Goal: Task Accomplishment & Management: Use online tool/utility

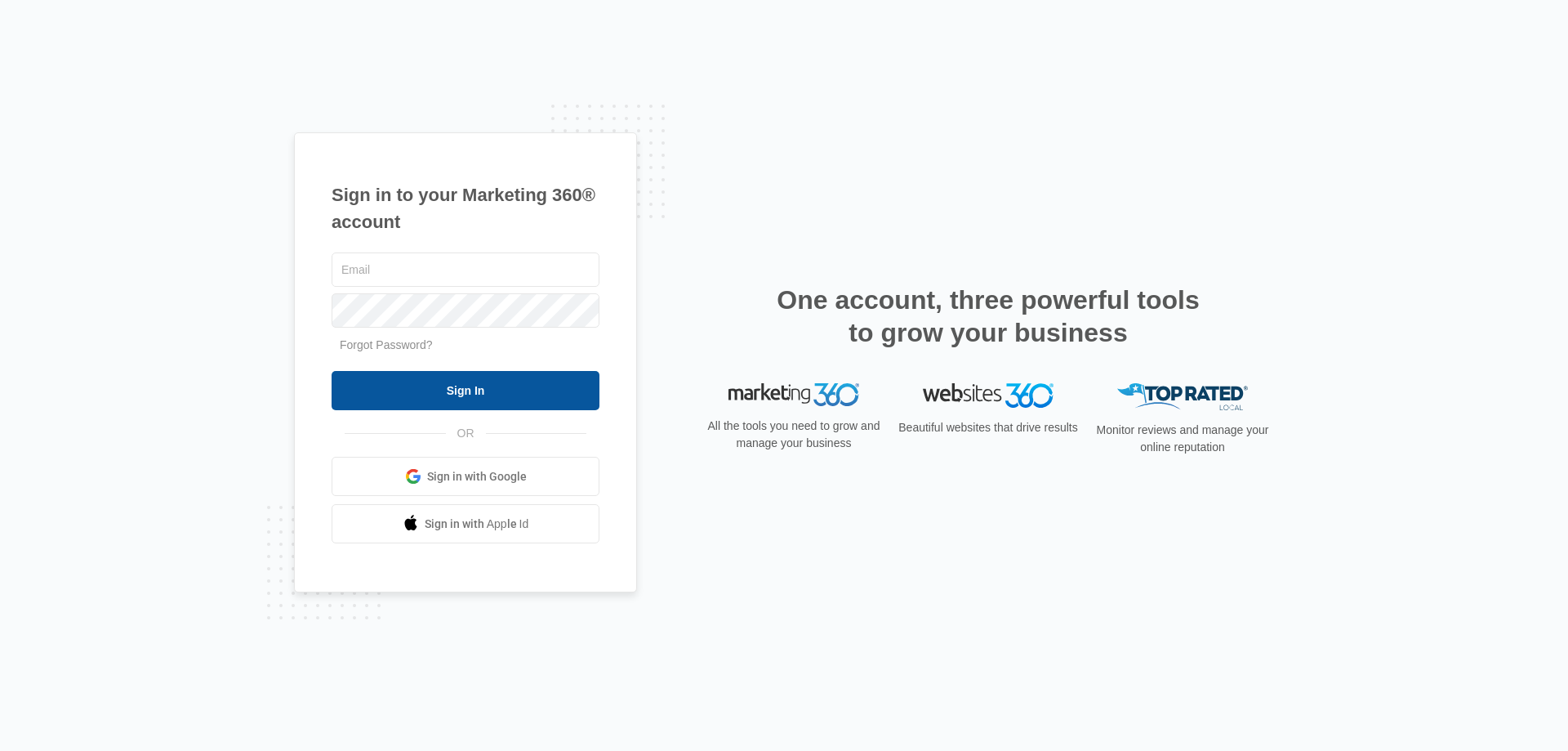
type input "[EMAIL_ADDRESS][DOMAIN_NAME]"
click at [450, 395] on input "Sign In" at bounding box center [466, 391] width 268 height 39
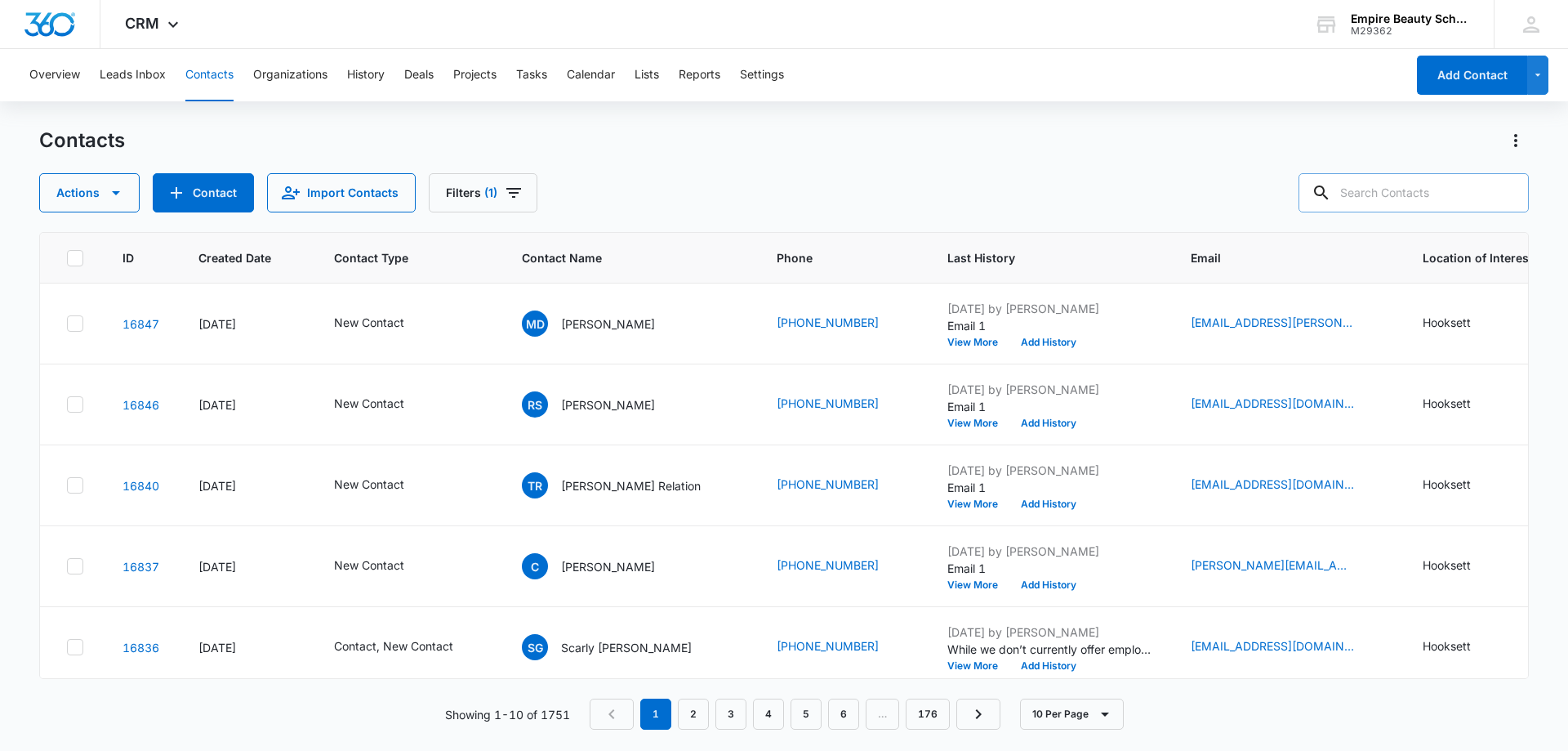
click at [1375, 198] on input "text" at bounding box center [1414, 193] width 231 height 39
type input "tasker"
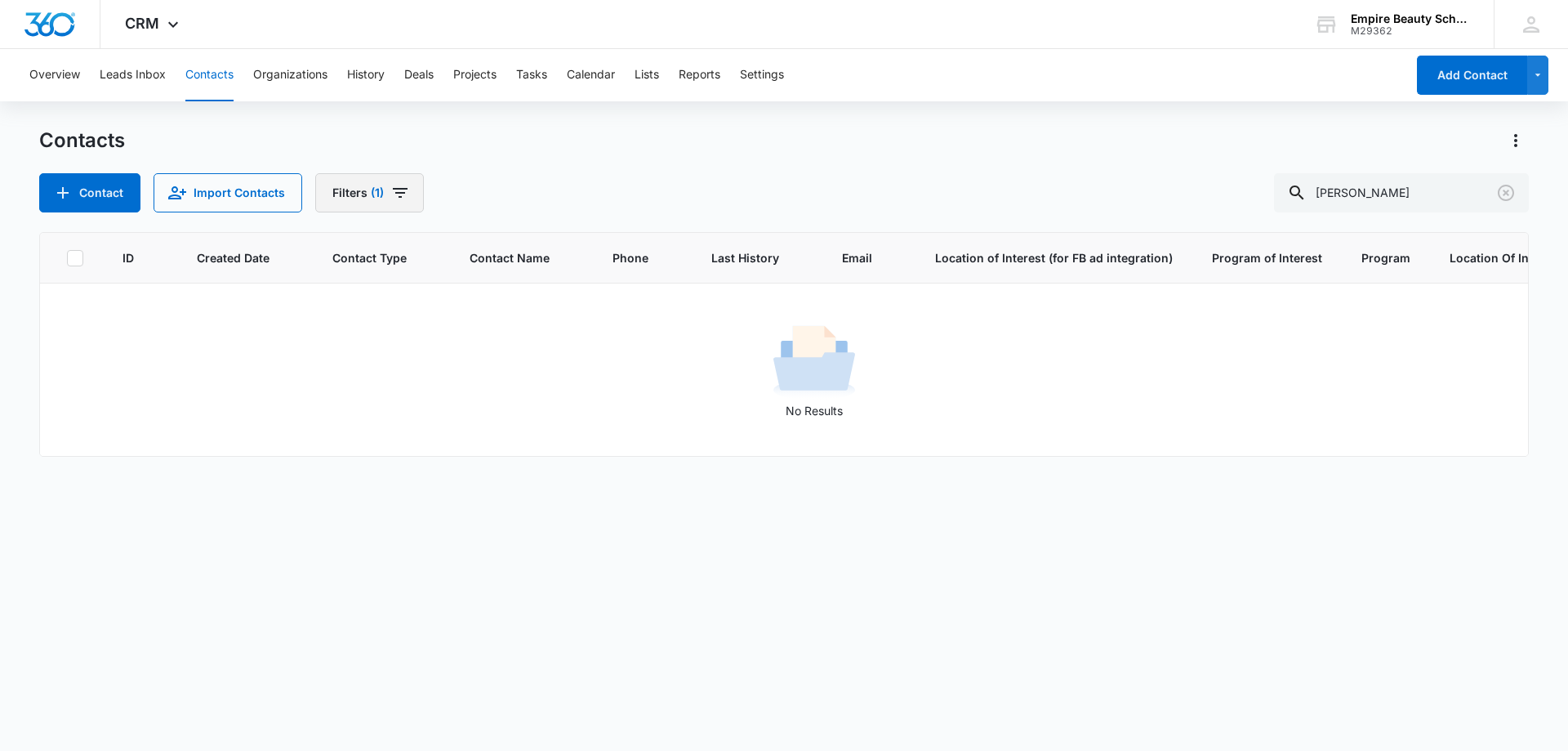
click at [382, 199] on button "Filters (1)" at bounding box center [369, 193] width 109 height 39
click at [400, 516] on button "Clear All" at bounding box center [427, 524] width 188 height 31
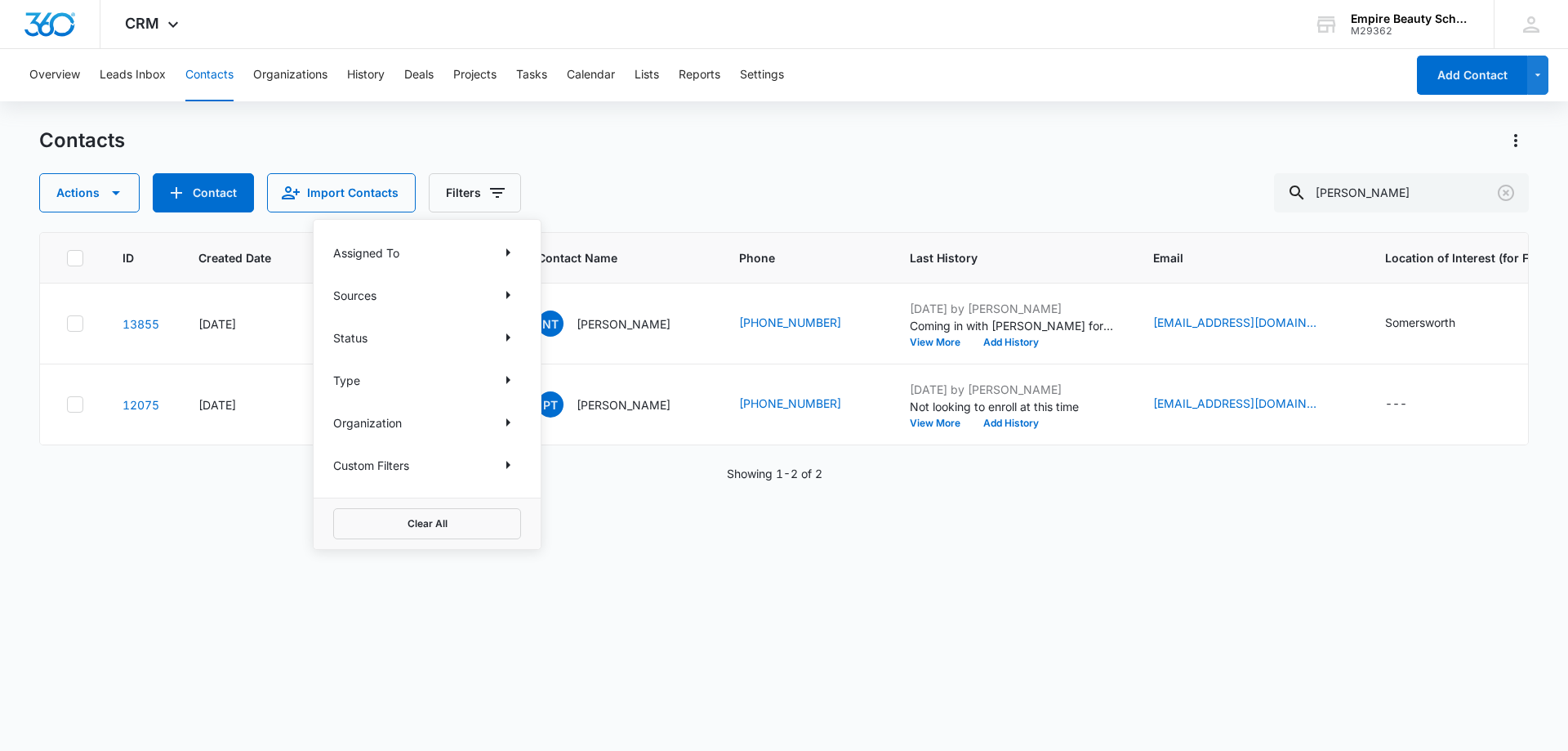
click at [885, 177] on div "Actions Contact Import Contacts Filters Assigned To Sources Status Type Organiz…" at bounding box center [784, 193] width 1490 height 39
click at [602, 327] on p "Nina Tasker" at bounding box center [623, 324] width 94 height 17
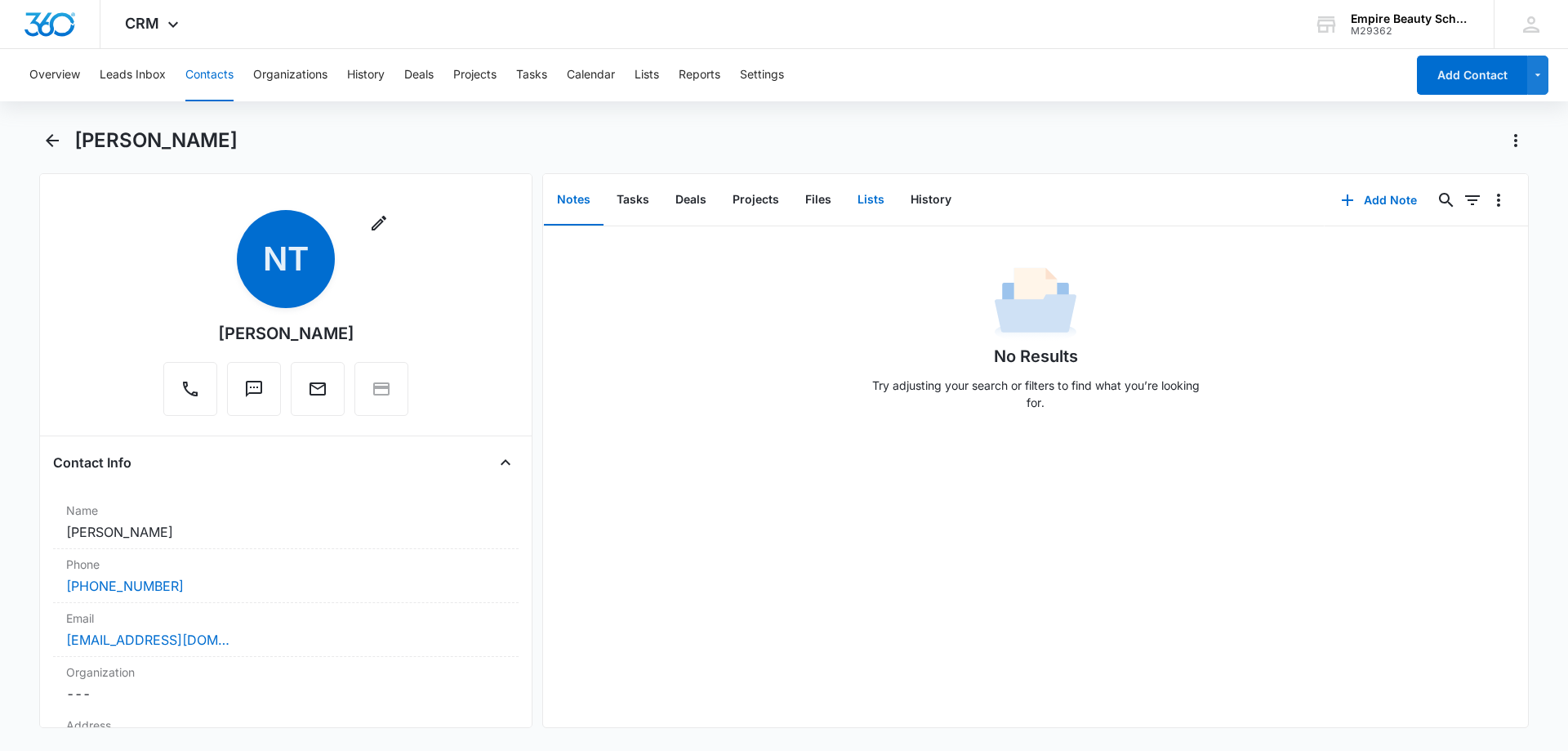
click at [847, 193] on button "Lists" at bounding box center [871, 201] width 53 height 51
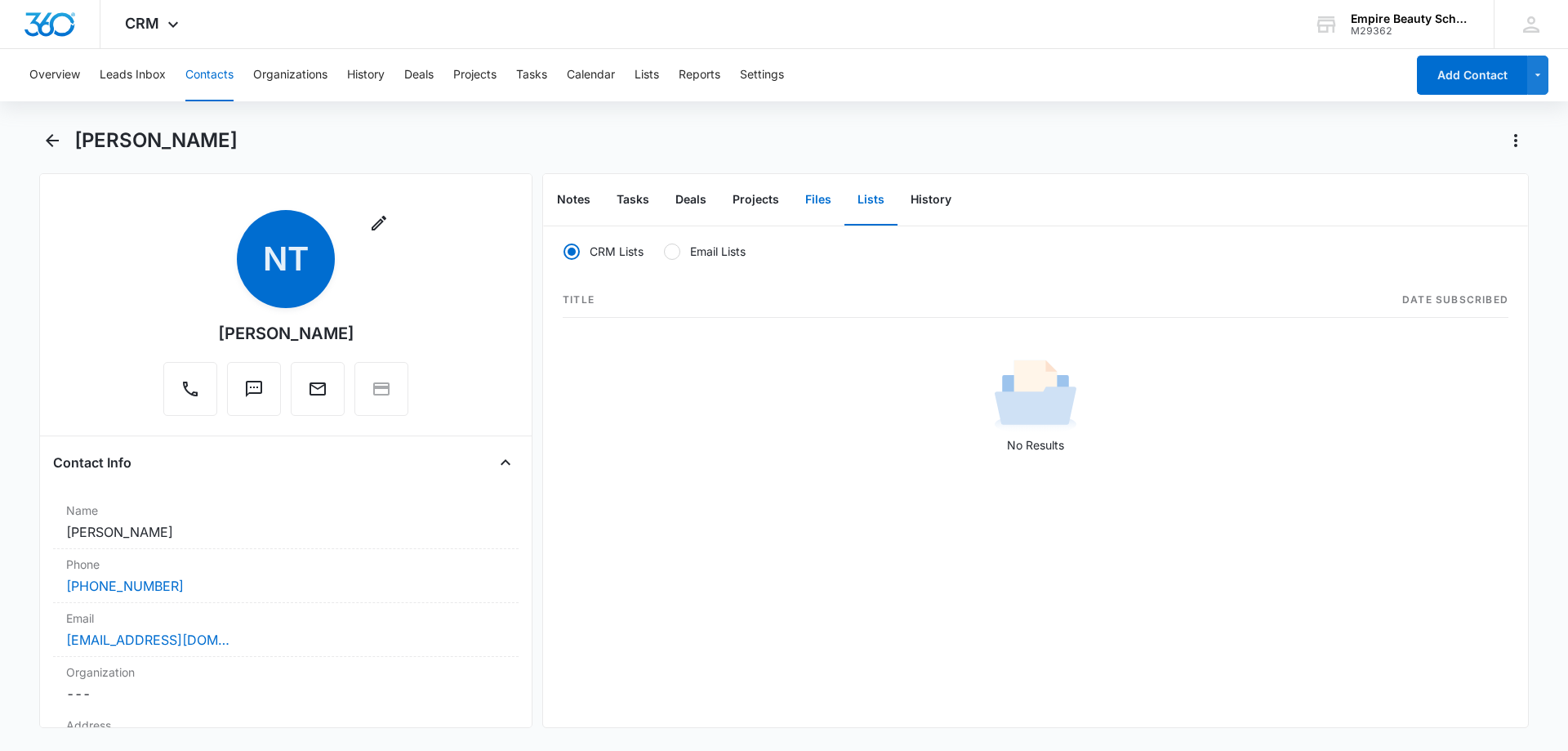
click at [816, 197] on button "Files" at bounding box center [818, 201] width 52 height 51
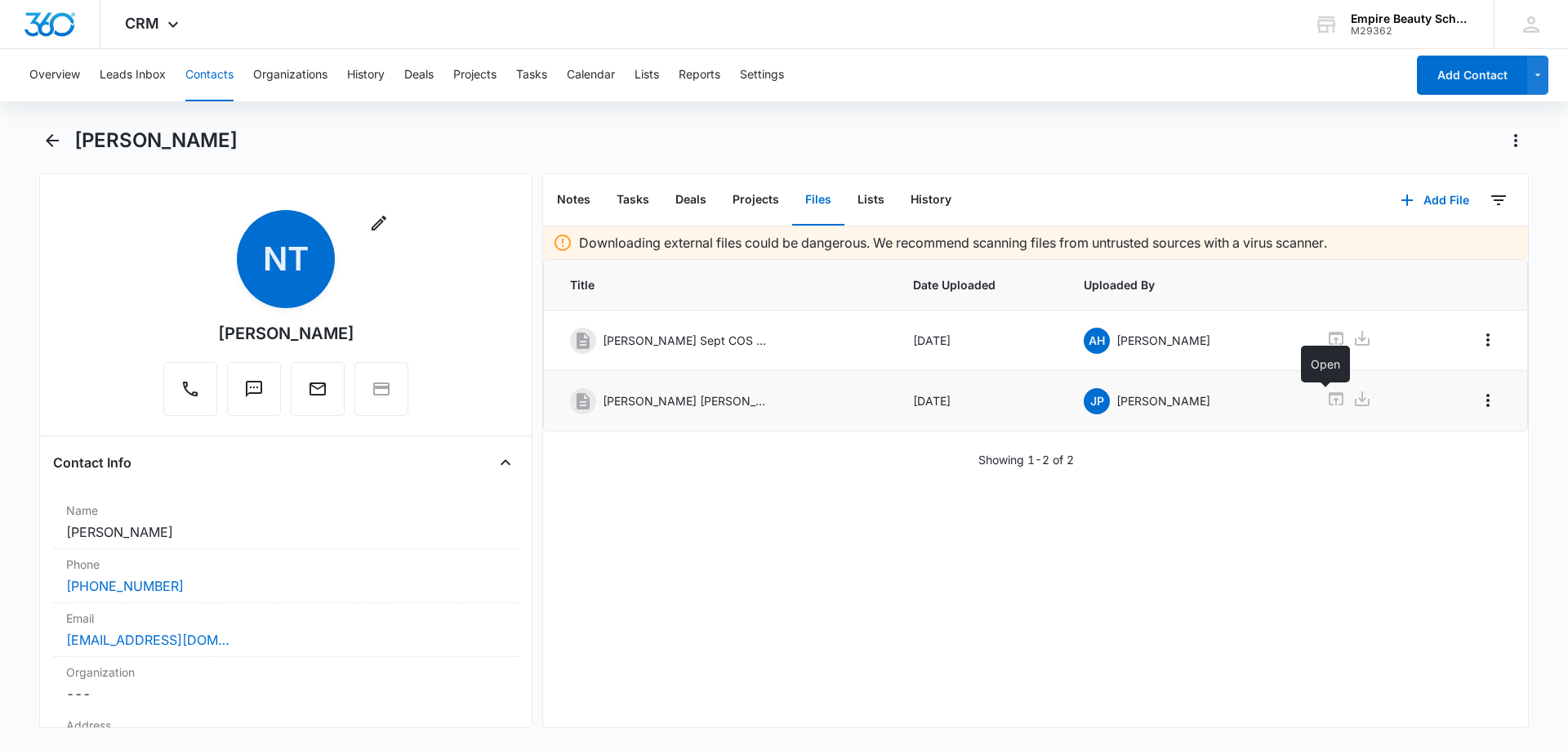
click at [1326, 402] on icon at bounding box center [1335, 398] width 19 height 19
click at [1407, 189] on button "Add File" at bounding box center [1435, 200] width 101 height 39
click at [1406, 249] on div "Upload Files" at bounding box center [1413, 252] width 66 height 12
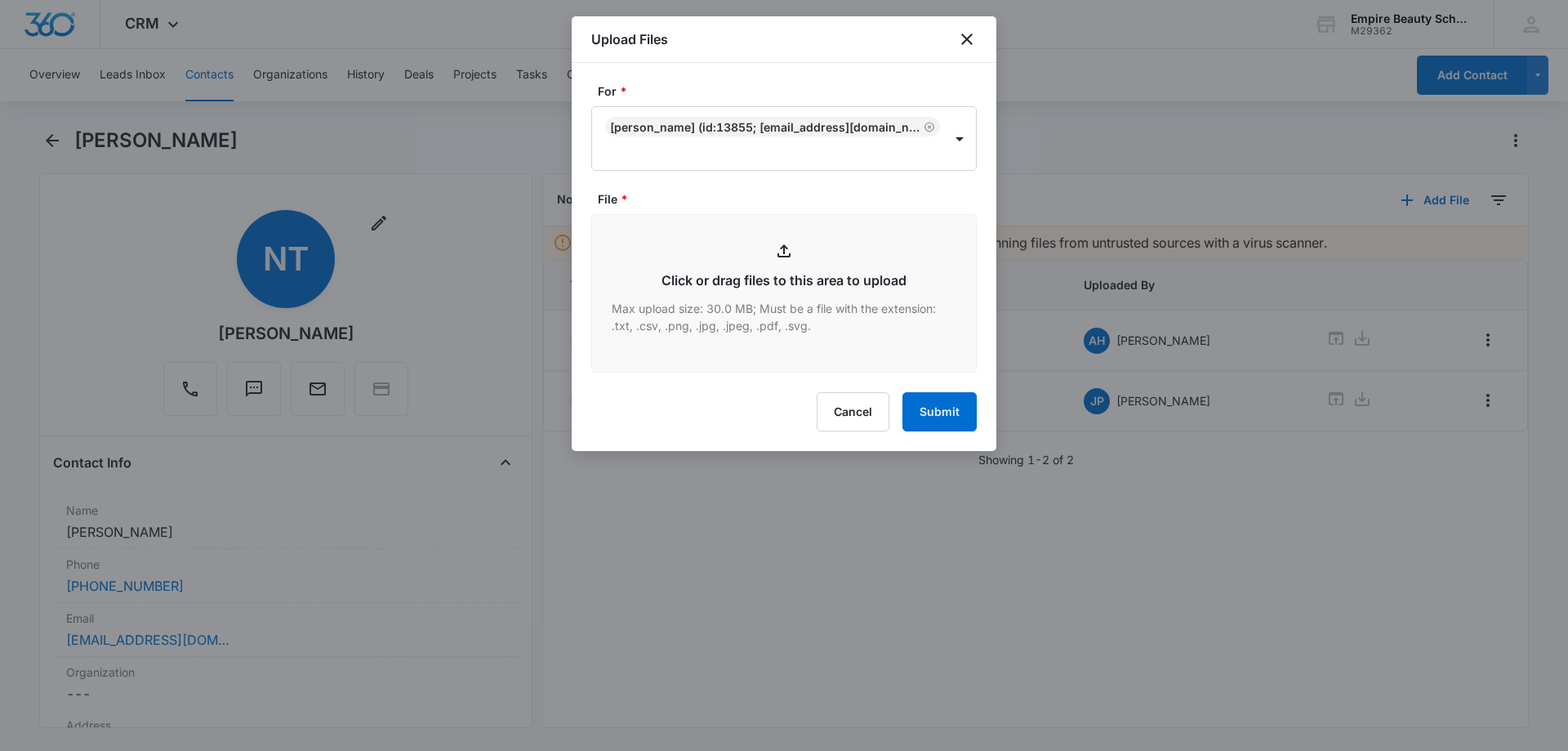
type input "C:\fakepath\Nina Tasker Barb X Oct 2025.pdf"
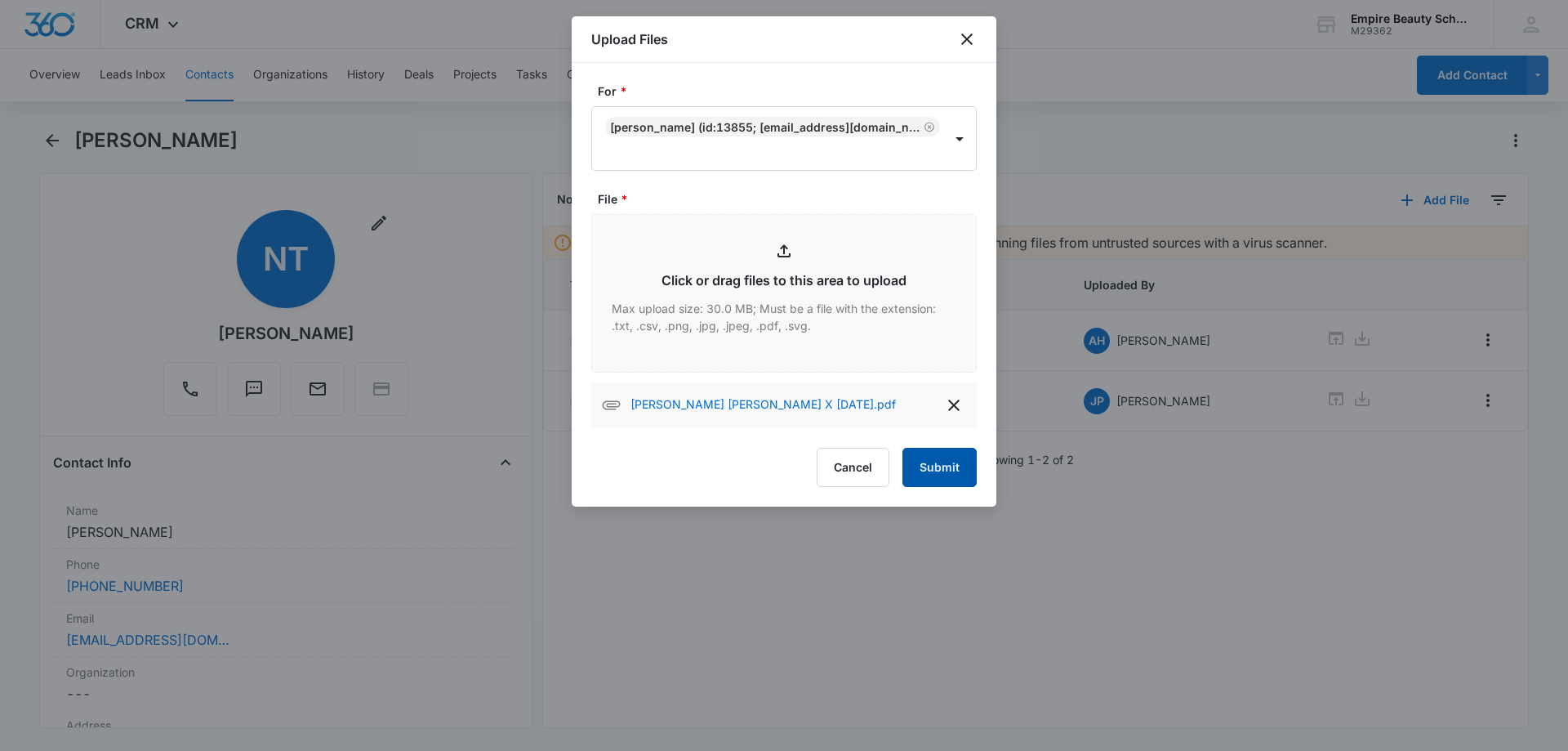
click at [955, 464] on button "Submit" at bounding box center [940, 467] width 74 height 39
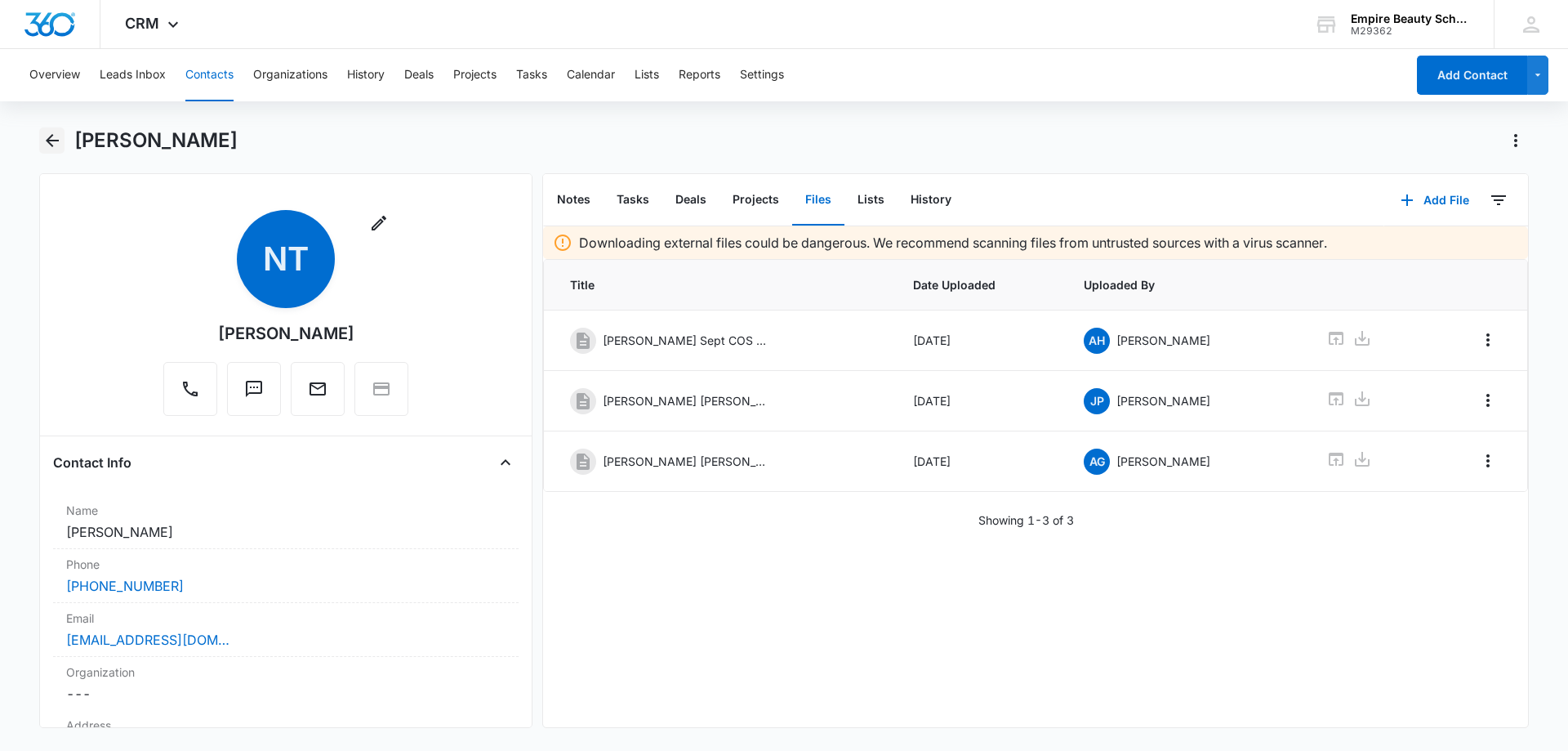
click at [54, 141] on icon "Back" at bounding box center [52, 141] width 13 height 13
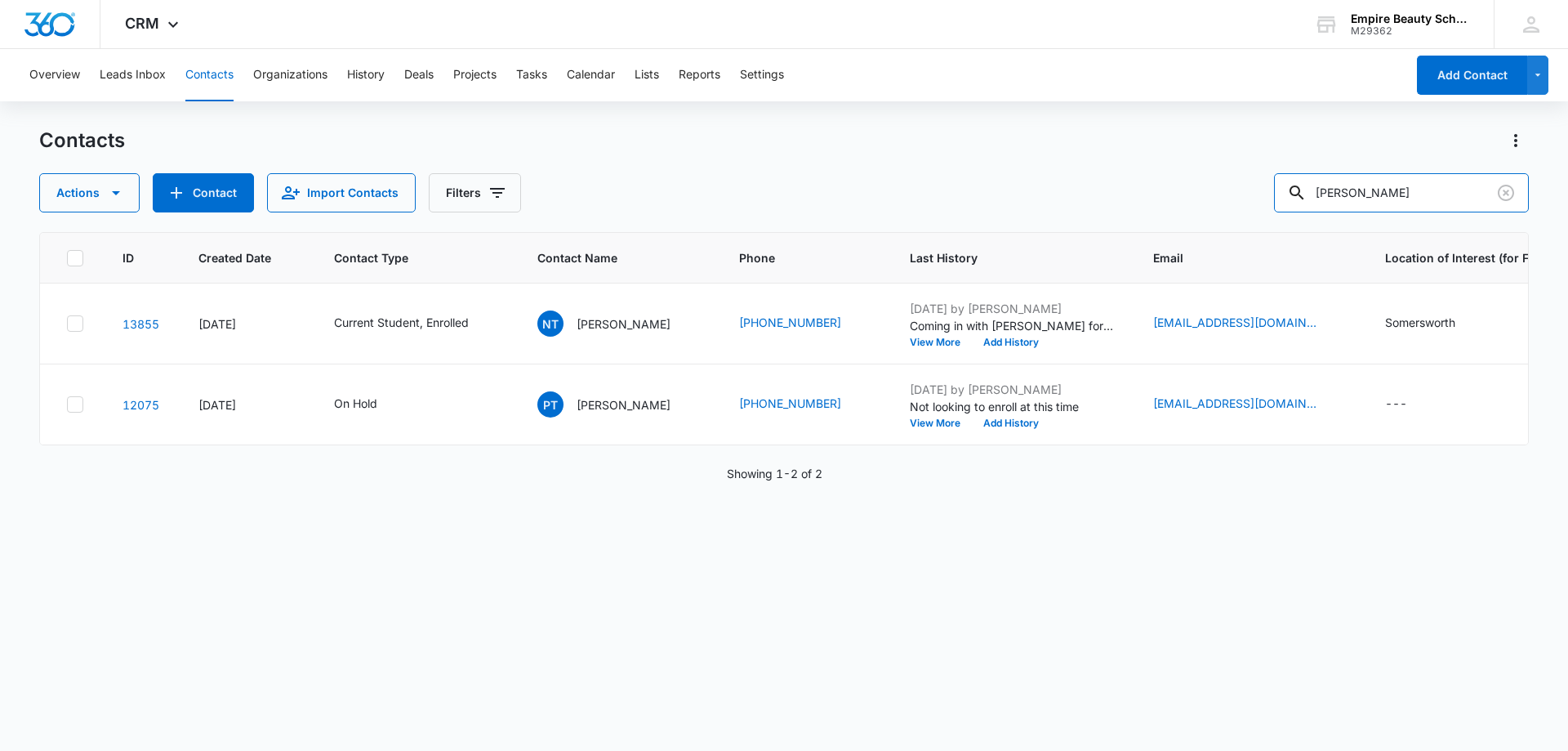
drag, startPoint x: 1379, startPoint y: 192, endPoint x: 1241, endPoint y: 210, distance: 139.2
click at [1241, 210] on div "Actions Contact Import Contacts Filters tasker" at bounding box center [784, 193] width 1490 height 39
type input "mccabe"
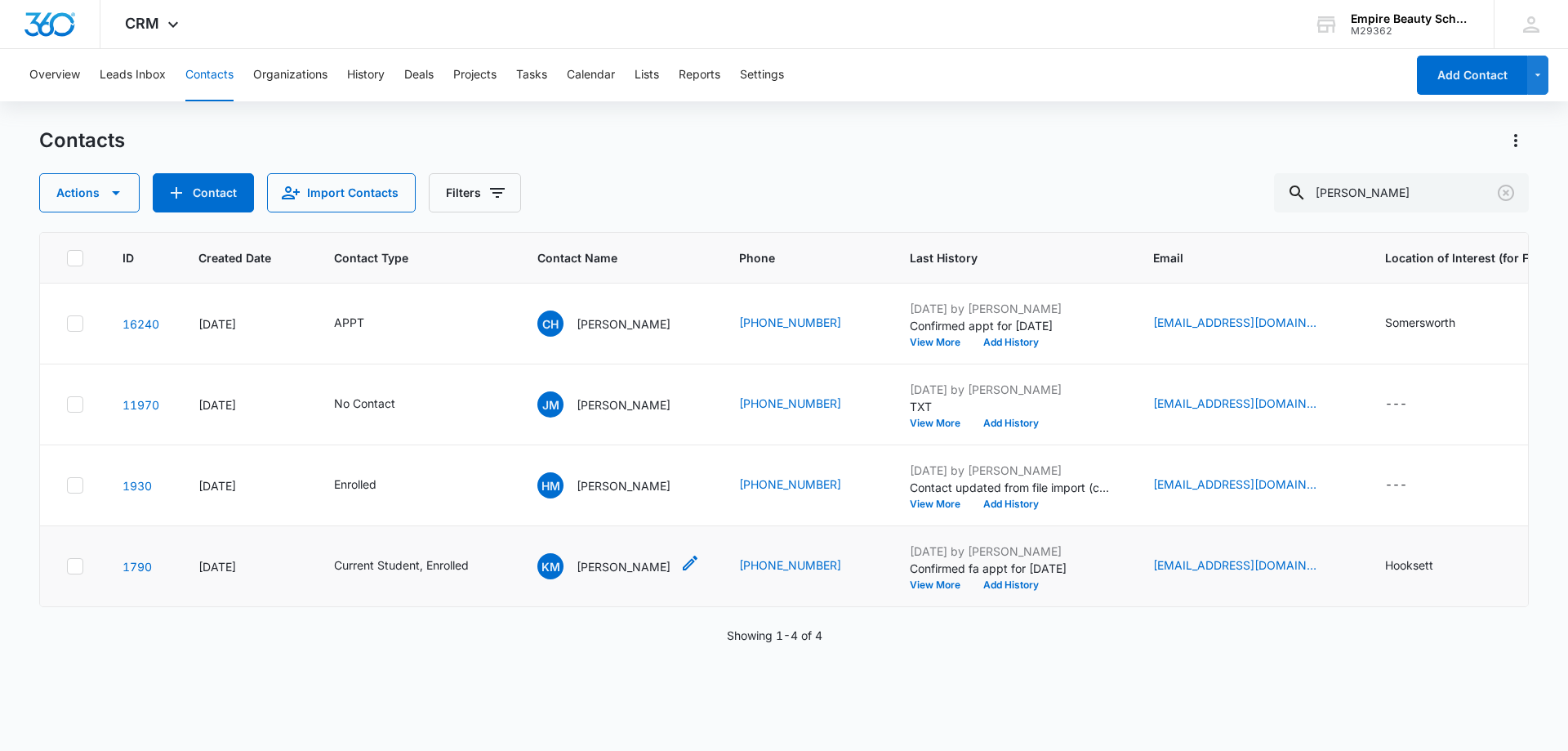
click at [614, 566] on p "Keeley McCabe" at bounding box center [623, 567] width 94 height 17
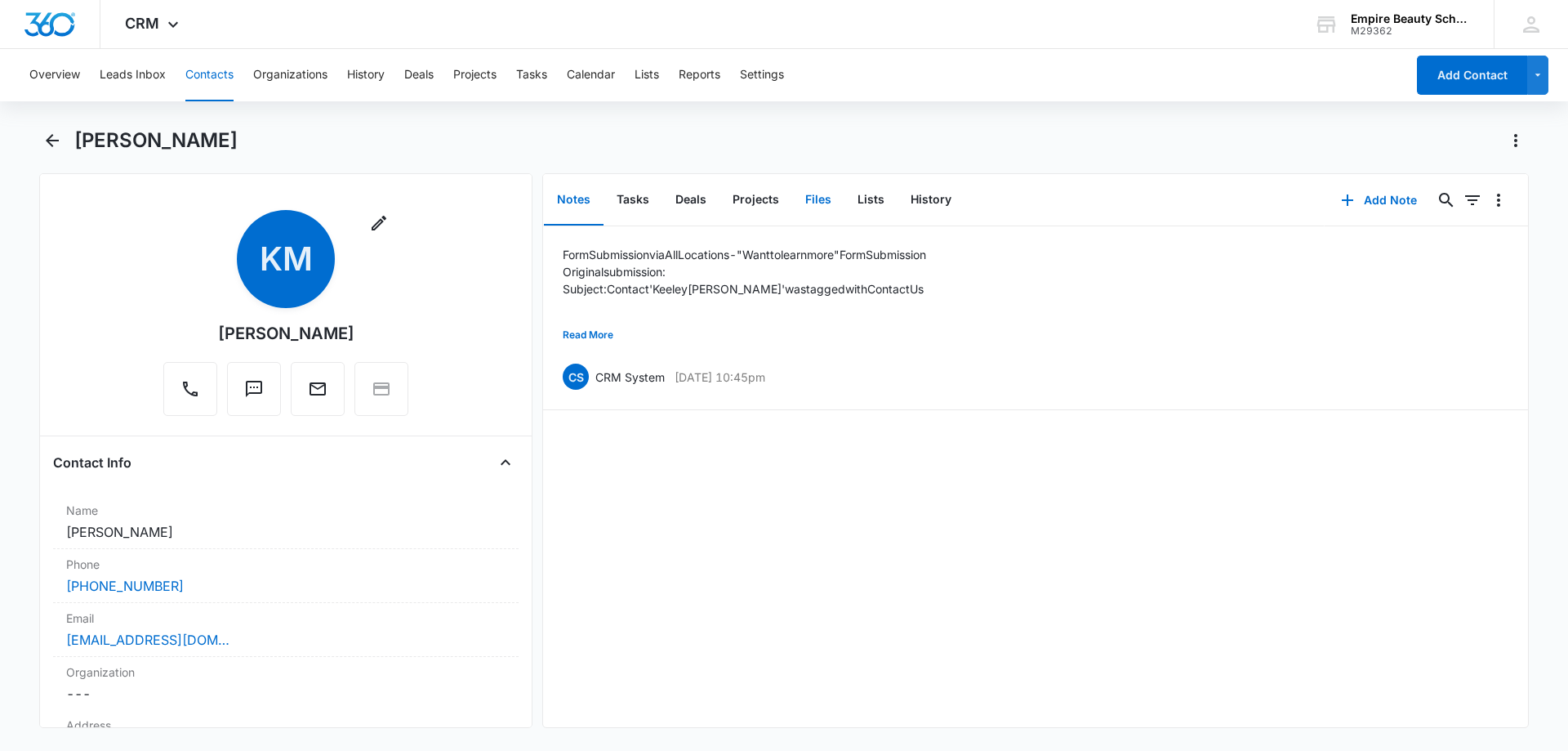
click at [823, 197] on button "Files" at bounding box center [818, 201] width 52 height 51
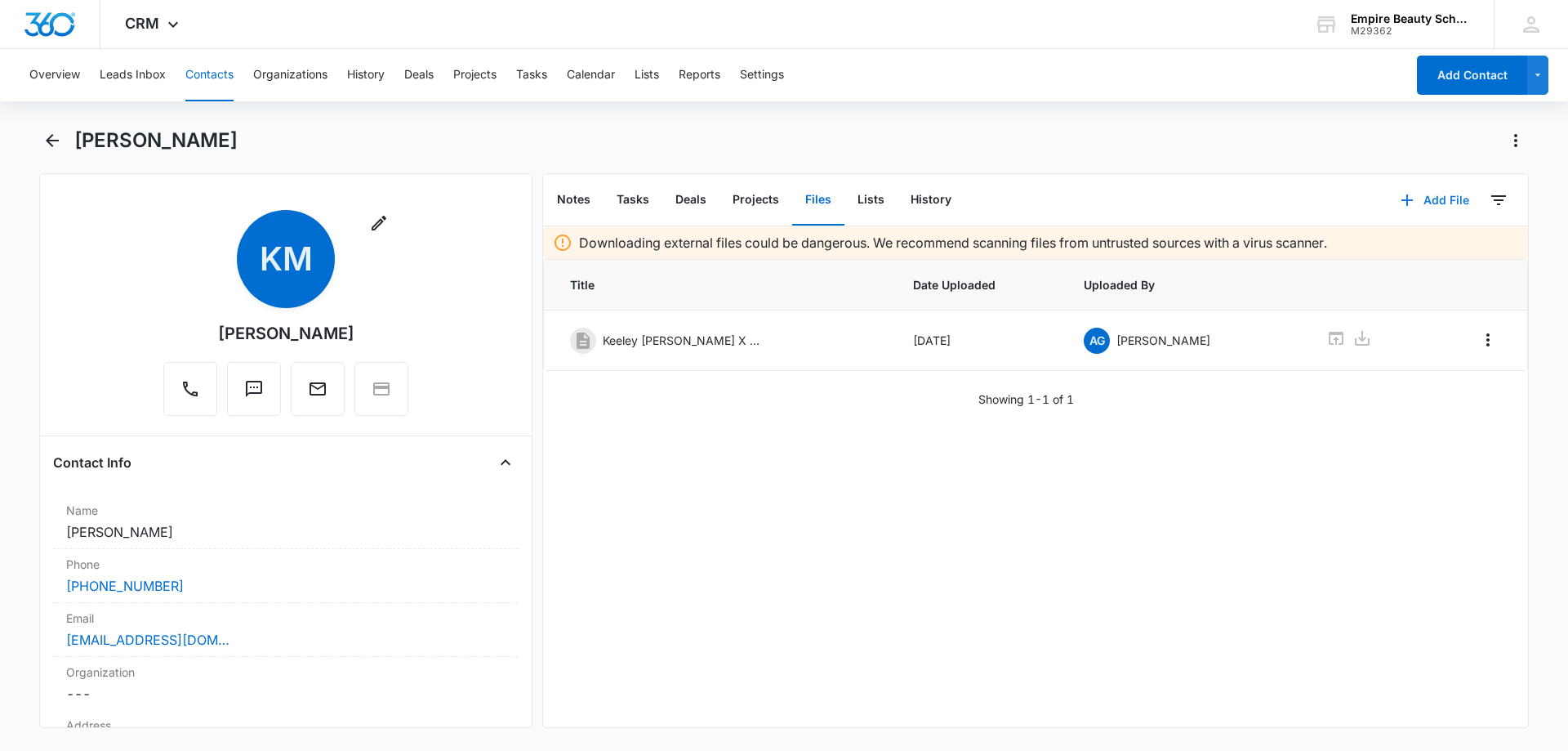
click at [1461, 191] on button "Add File" at bounding box center [1435, 200] width 101 height 39
click at [1411, 251] on div "Upload Files" at bounding box center [1413, 252] width 66 height 12
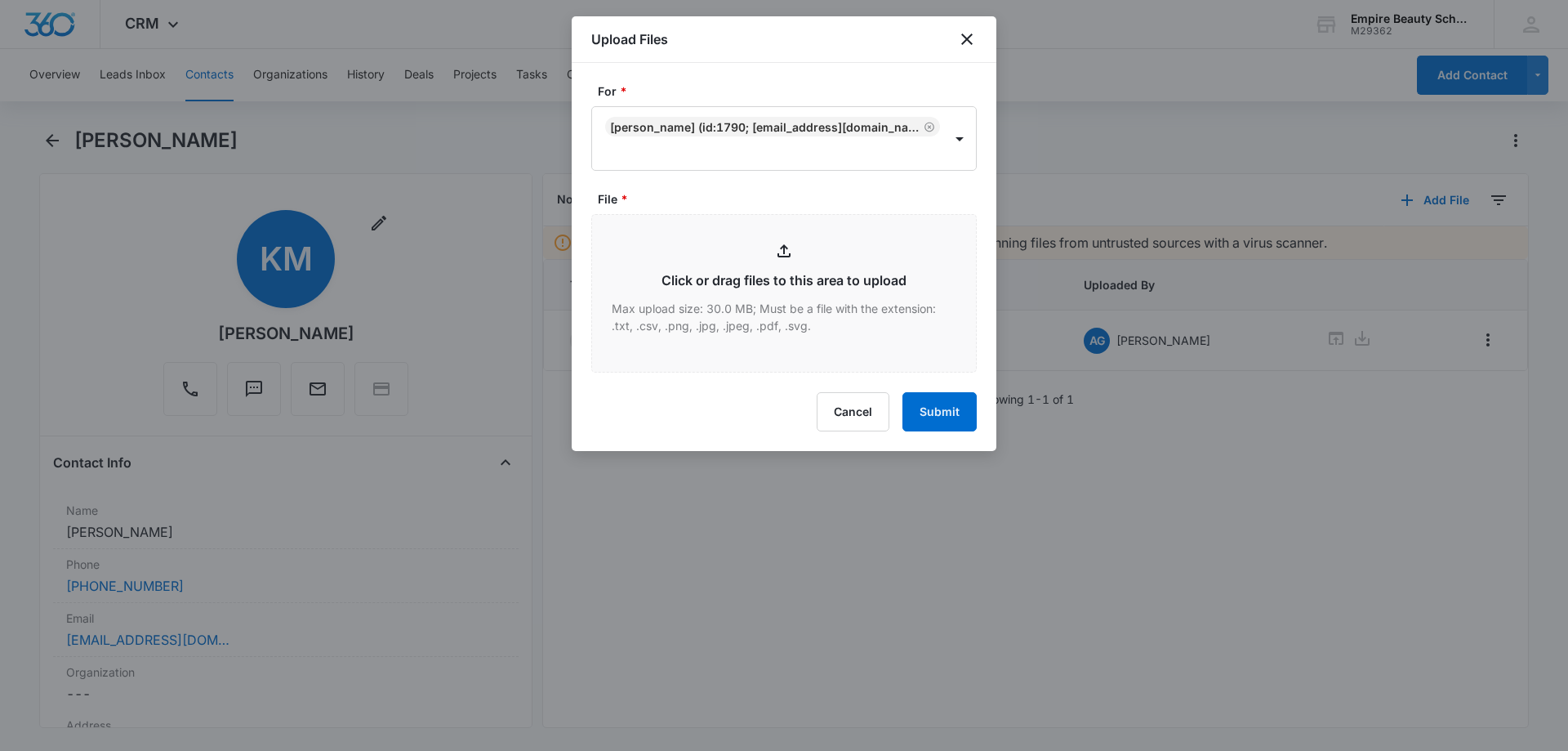
type input "C:\fakepath\Keeley Mccabe BARB X 2025.pdf"
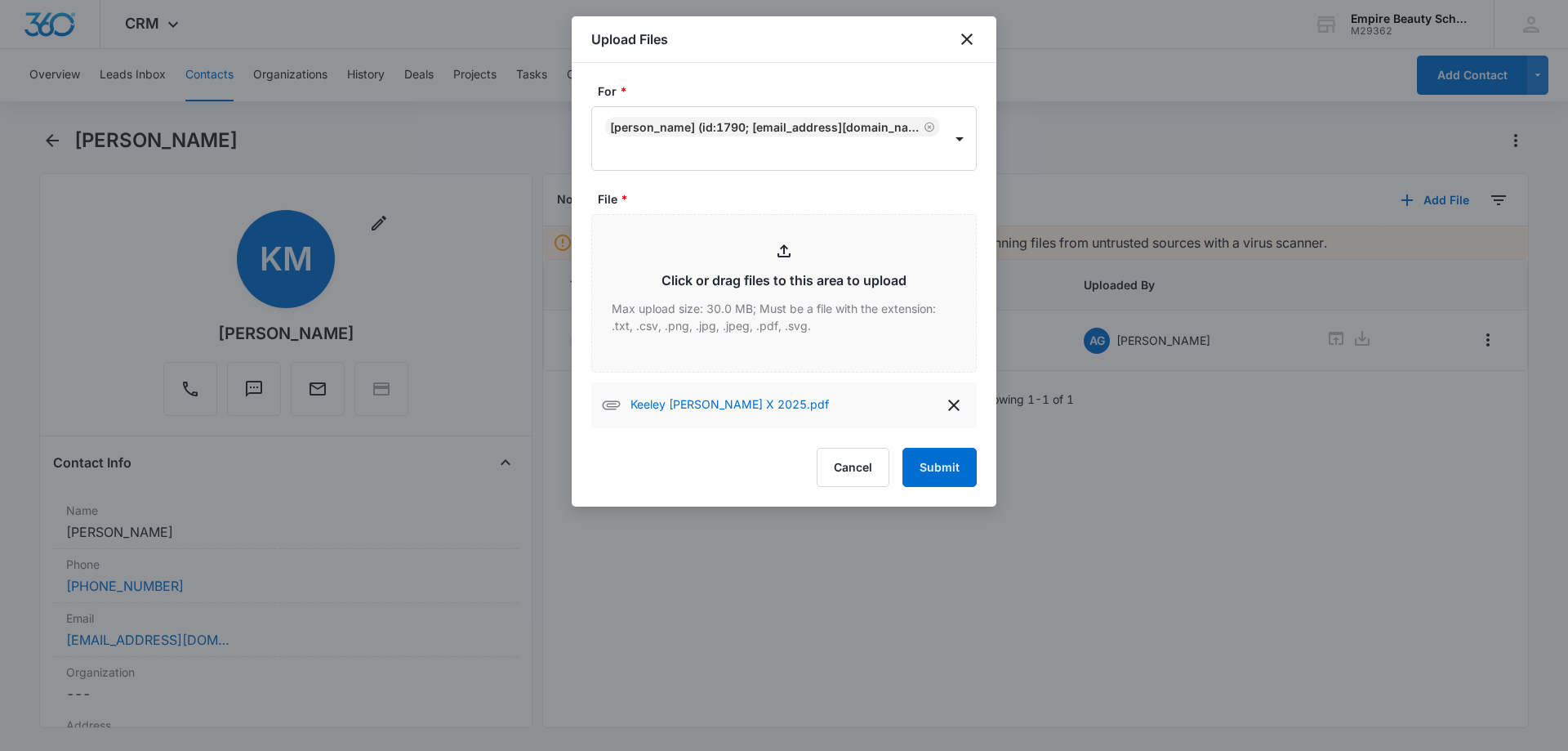
click at [956, 494] on div "For * Keeley McCabe (ID:1790; keeleyshea00@gmail.com; (603) 923-3846) File * Cl…" at bounding box center [784, 285] width 425 height 443
click at [940, 461] on button "Submit" at bounding box center [940, 467] width 74 height 39
